Goal: Use online tool/utility

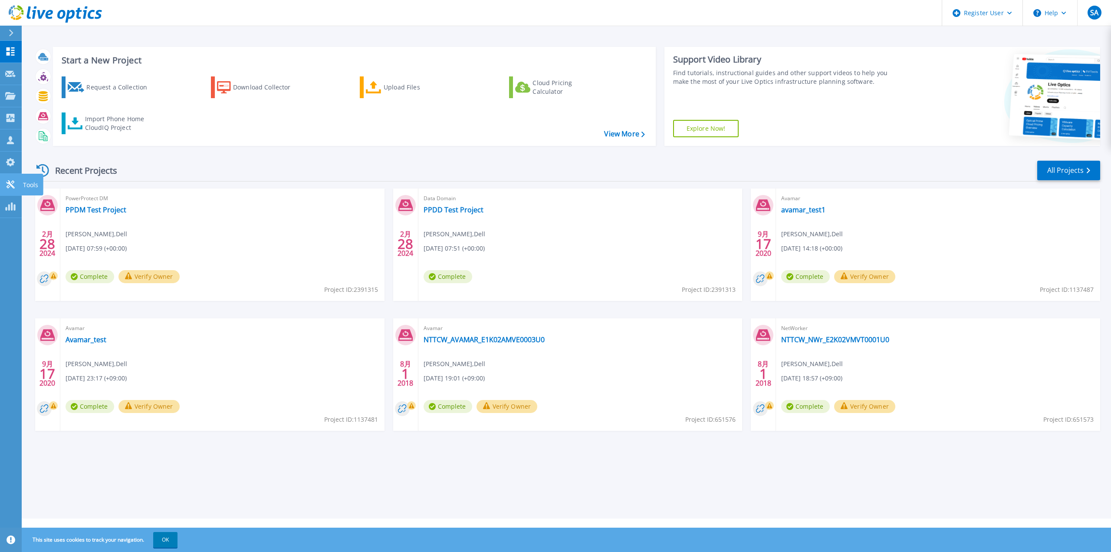
click at [8, 175] on link "Tools Tools" at bounding box center [11, 185] width 22 height 22
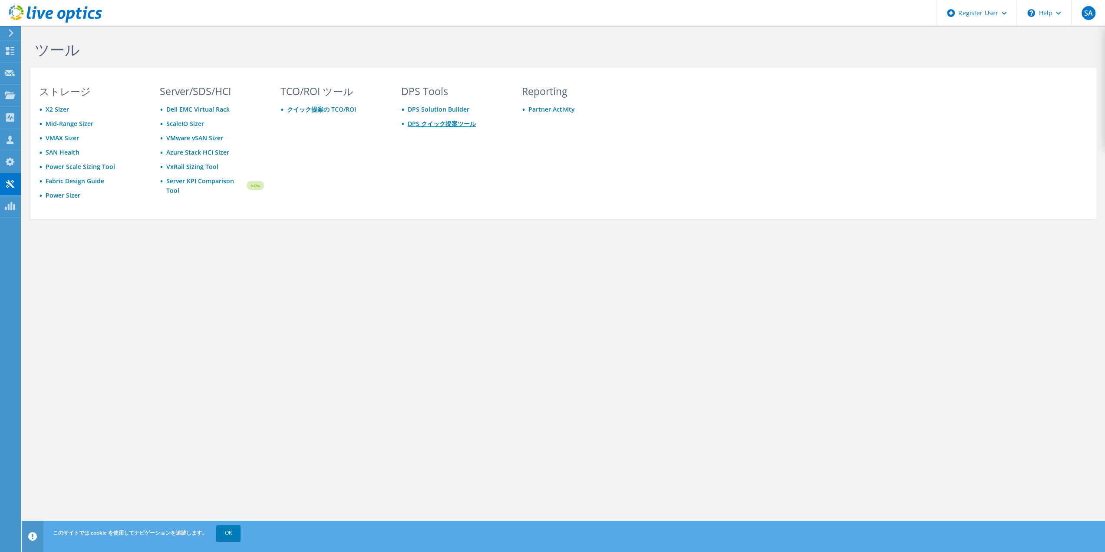
click at [457, 124] on link "DPS クイック提案ツール" at bounding box center [442, 123] width 68 height 8
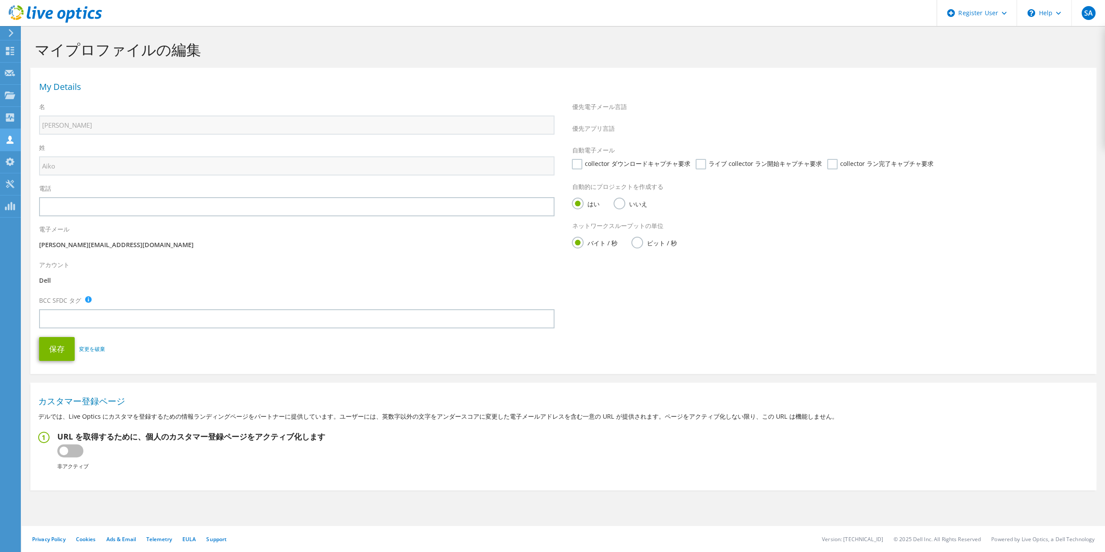
click at [10, 145] on div at bounding box center [10, 141] width 10 height 10
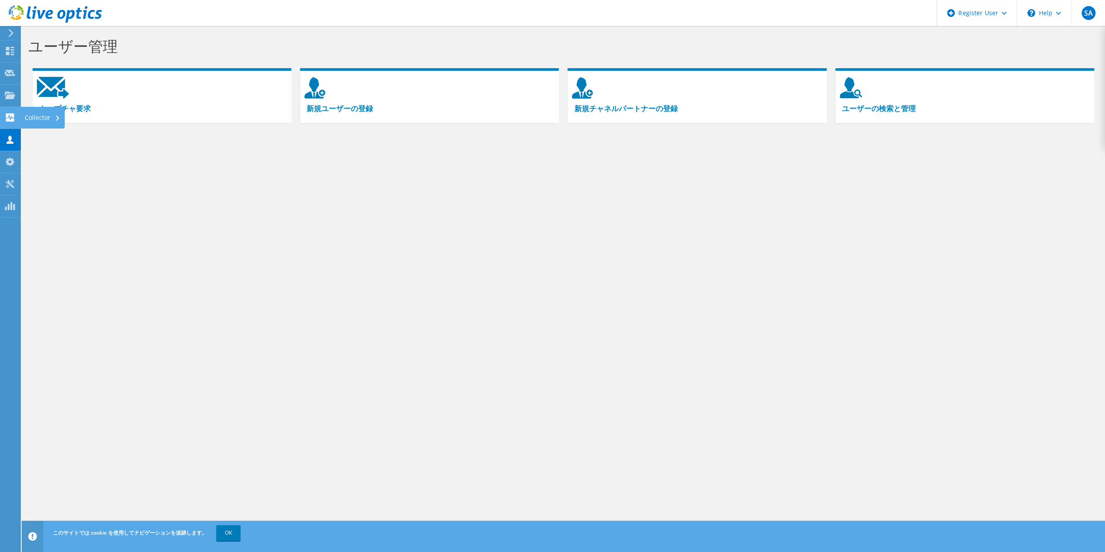
click at [11, 118] on use at bounding box center [10, 117] width 8 height 8
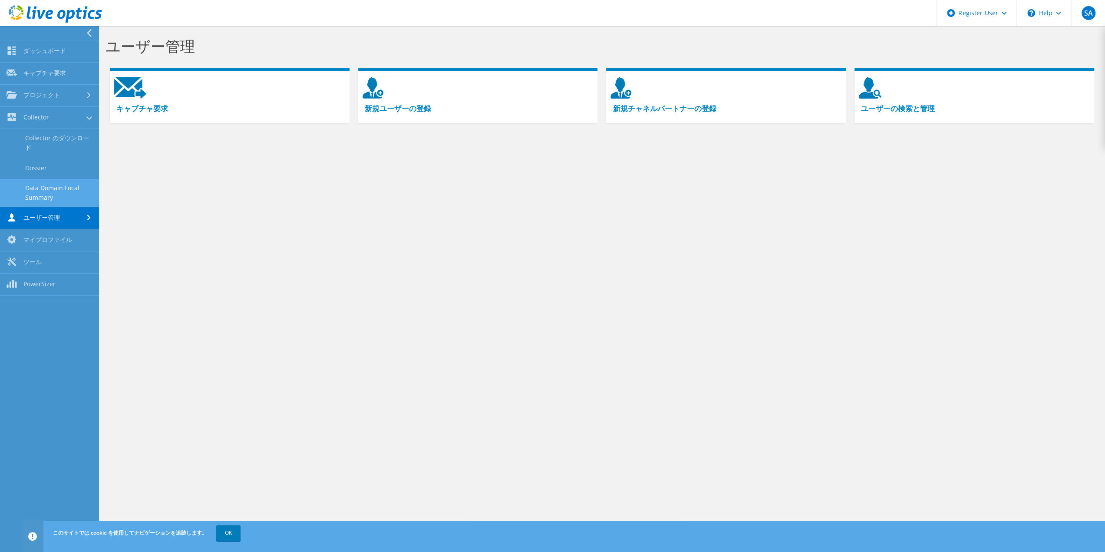
click at [56, 189] on link "Data Domain Local Summary" at bounding box center [49, 193] width 99 height 28
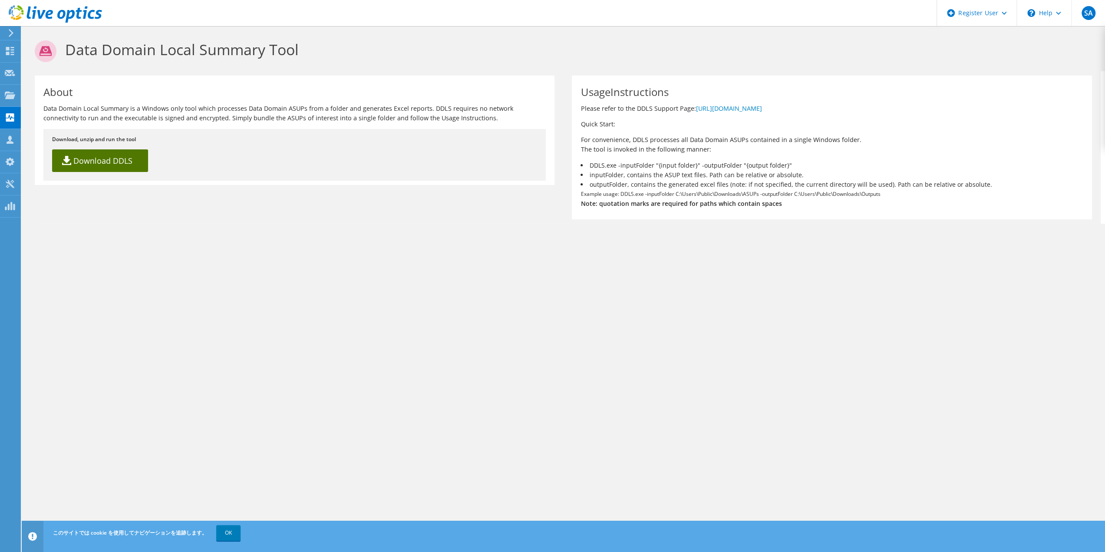
click at [115, 161] on link "Download DDLS" at bounding box center [100, 160] width 96 height 23
click at [9, 98] on use at bounding box center [10, 94] width 10 height 7
